Goal: Obtain resource: Obtain resource

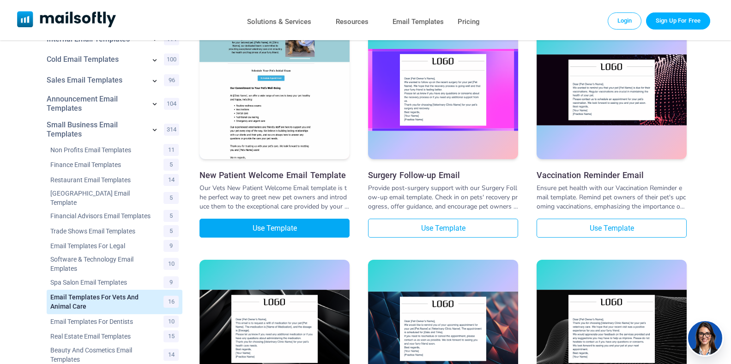
click at [299, 226] on link "Use Template" at bounding box center [275, 228] width 150 height 19
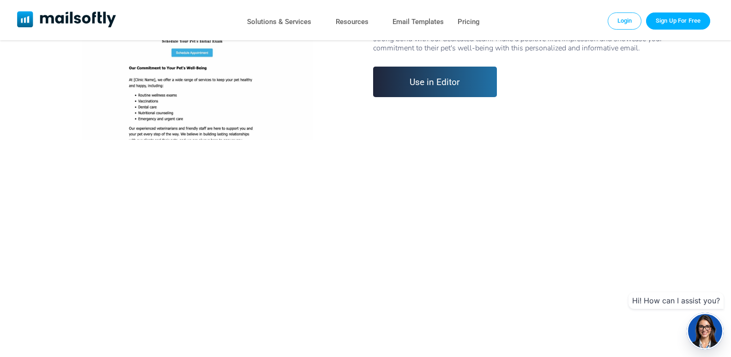
scroll to position [46, 0]
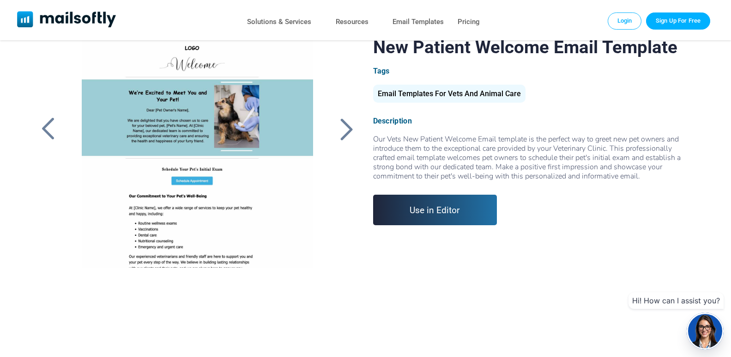
click at [431, 217] on link "Use in Editor" at bounding box center [435, 209] width 124 height 30
